Goal: Navigation & Orientation: Find specific page/section

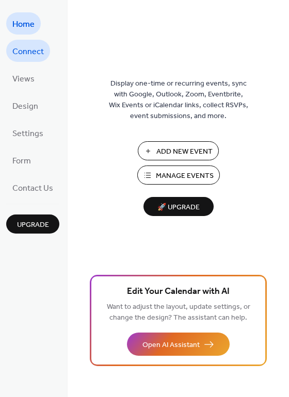
click at [41, 56] on span "Connect" at bounding box center [27, 52] width 31 height 16
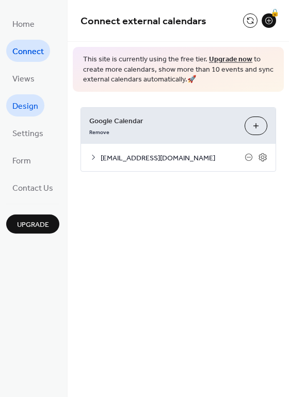
click at [35, 94] on link "Design" at bounding box center [25, 105] width 38 height 22
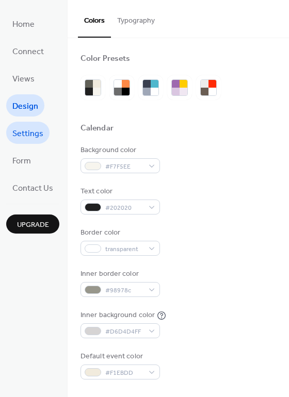
click at [16, 141] on span "Settings" at bounding box center [27, 134] width 31 height 16
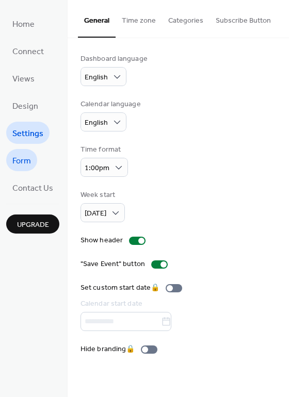
click at [33, 166] on link "Form" at bounding box center [21, 160] width 31 height 22
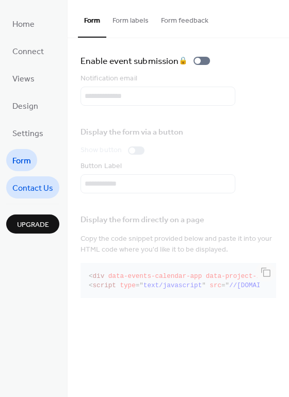
click at [16, 198] on link "Contact Us" at bounding box center [32, 187] width 53 height 22
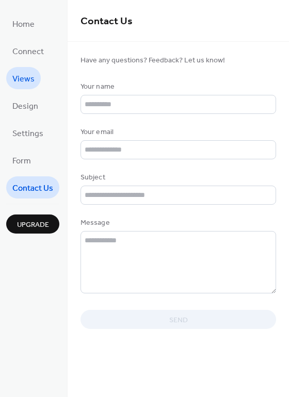
click at [28, 89] on link "Views" at bounding box center [23, 78] width 35 height 22
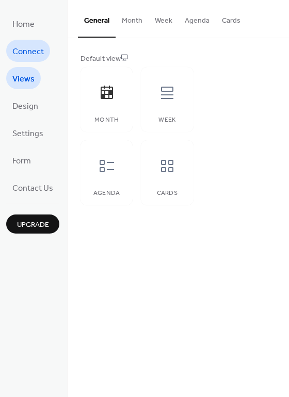
click at [25, 47] on span "Connect" at bounding box center [27, 52] width 31 height 16
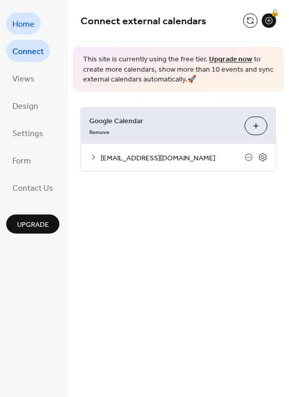
click at [26, 33] on link "Home" at bounding box center [23, 23] width 35 height 22
